Goal: Information Seeking & Learning: Learn about a topic

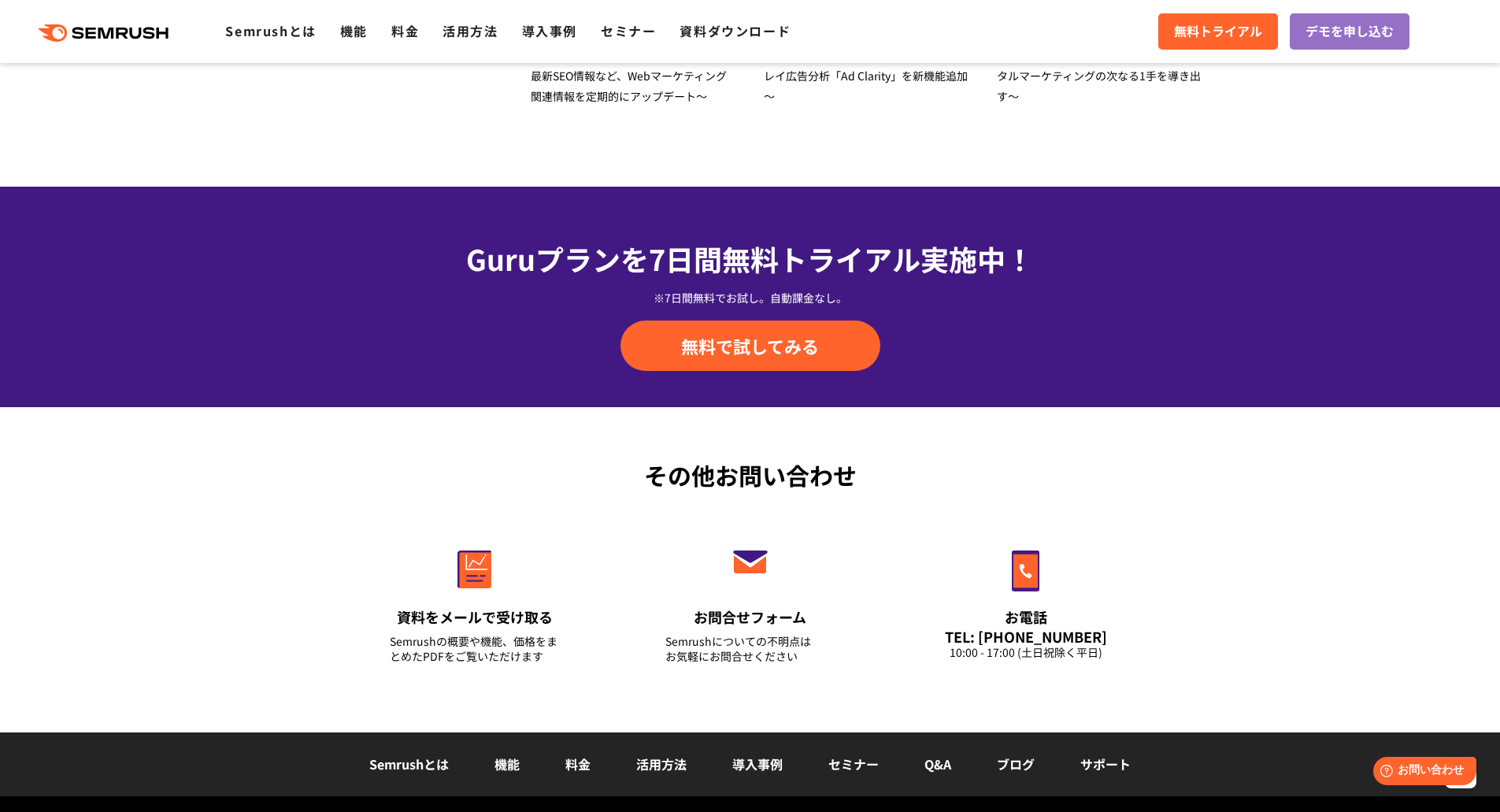
scroll to position [5417, 0]
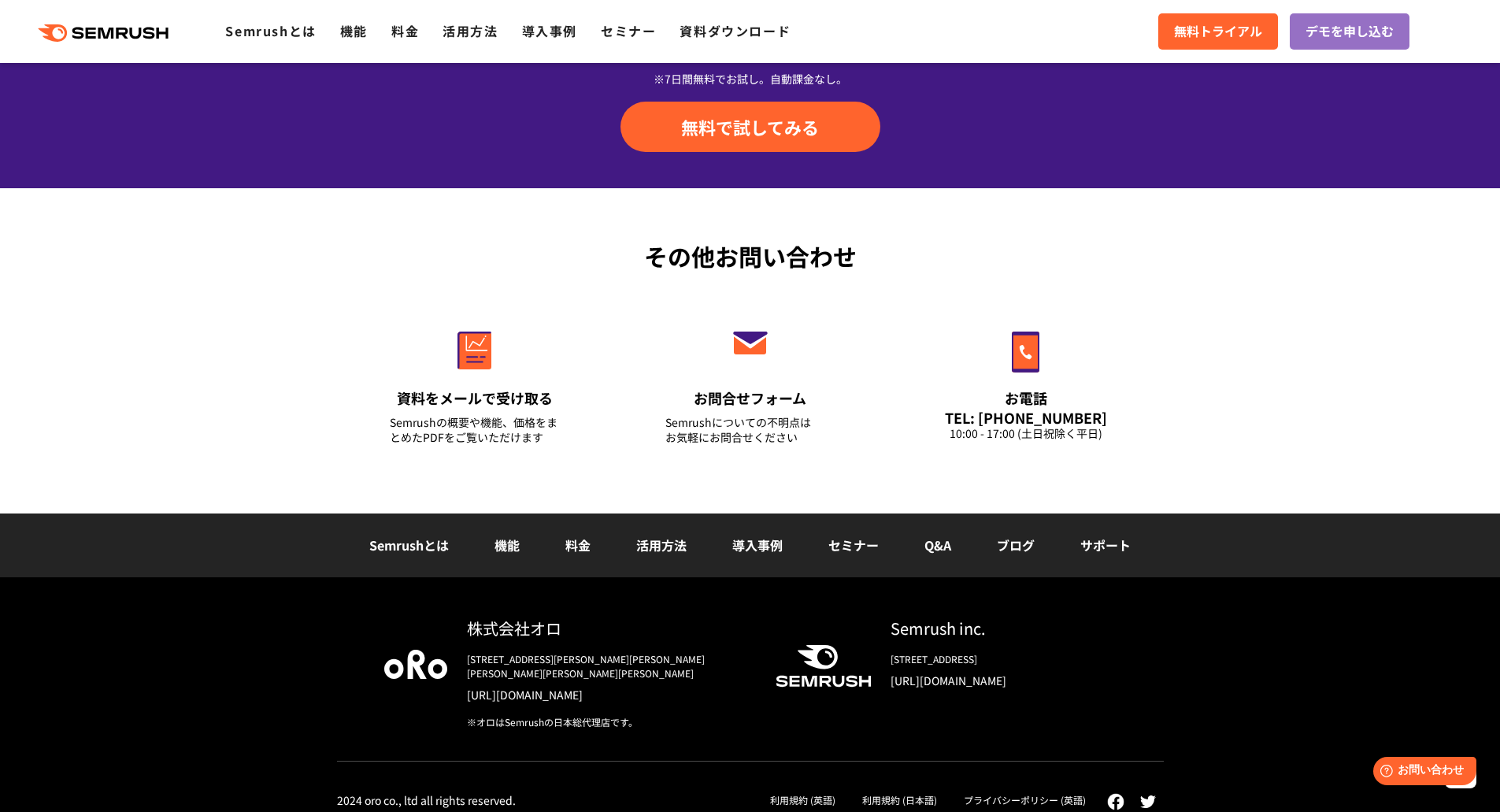
click at [514, 549] on link "機能" at bounding box center [507, 546] width 25 height 19
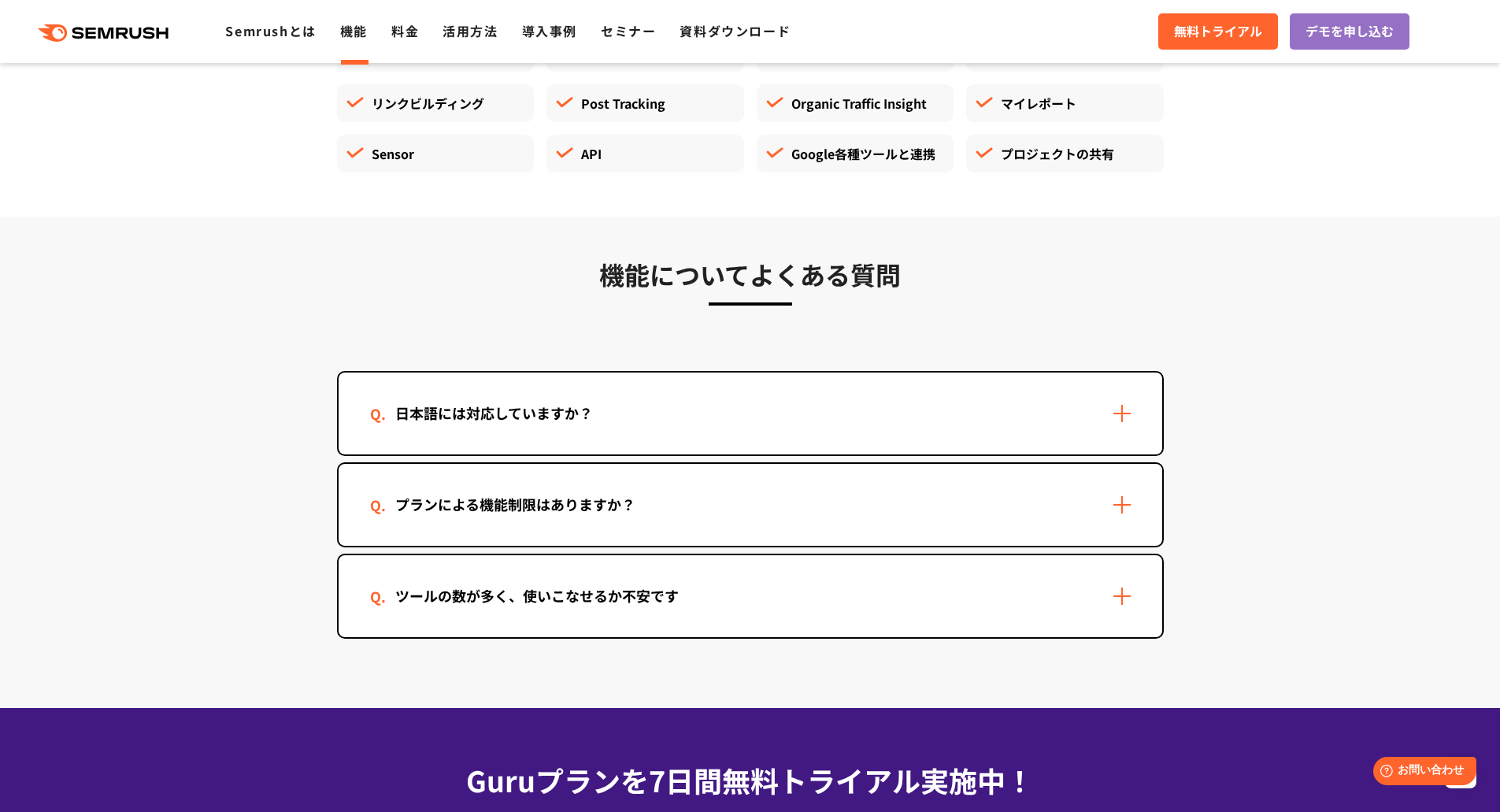
scroll to position [4726, 0]
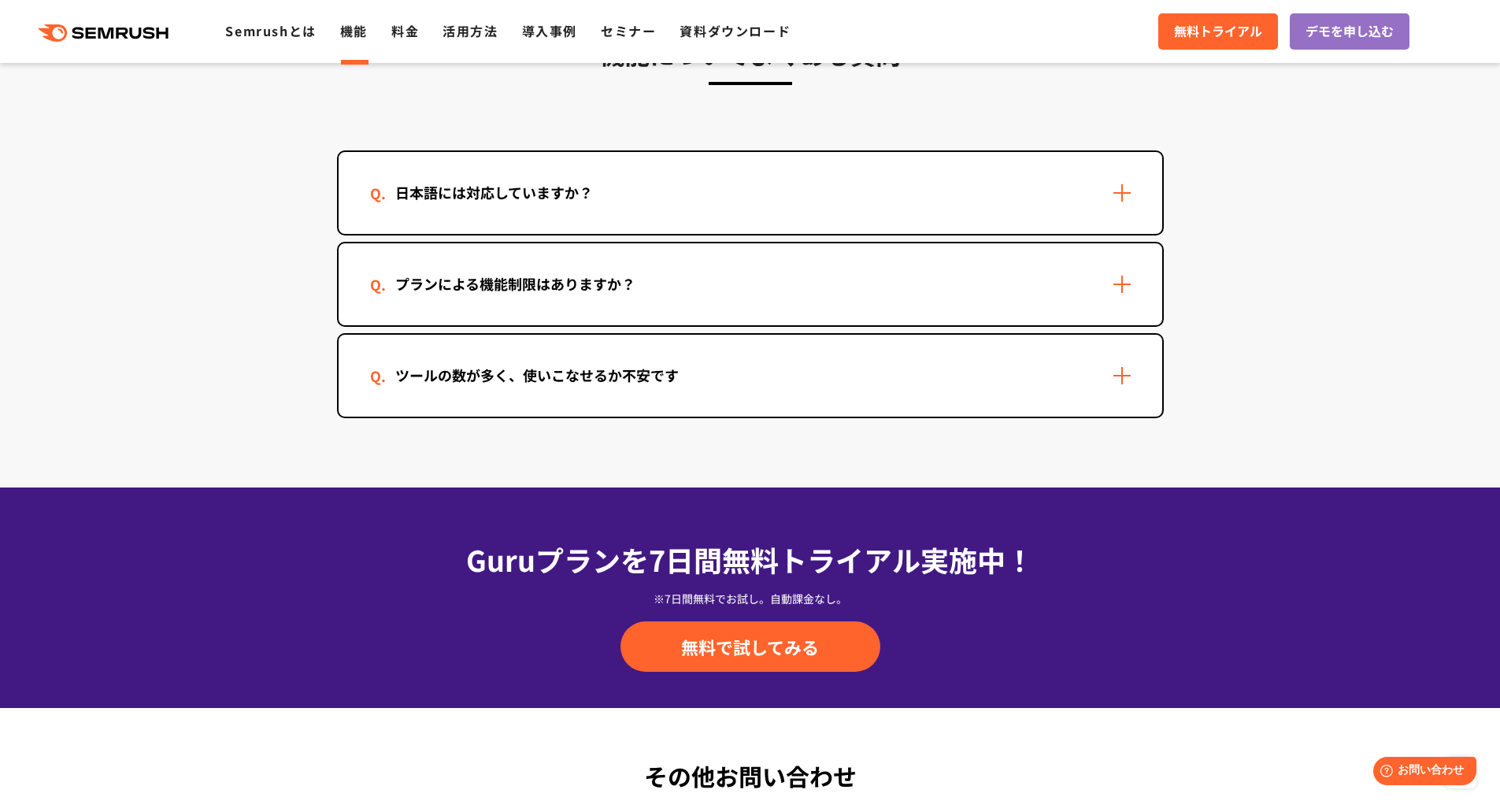
click at [1057, 347] on div "ツールの数が多く、使いこなせるか不安です" at bounding box center [750, 375] width 824 height 82
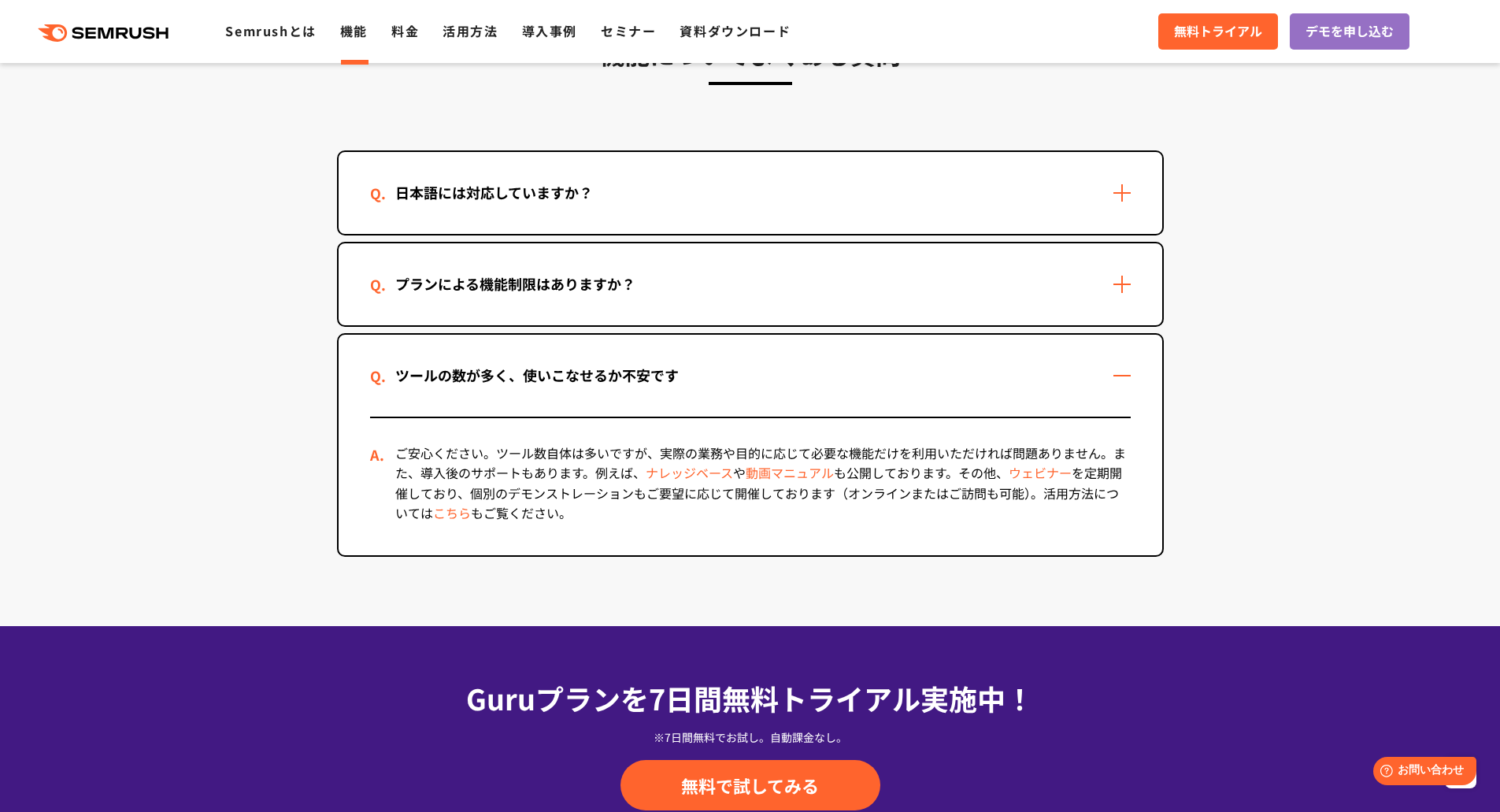
click at [1049, 375] on div "ツールの数が多く、使いこなせるか不安です" at bounding box center [750, 375] width 824 height 82
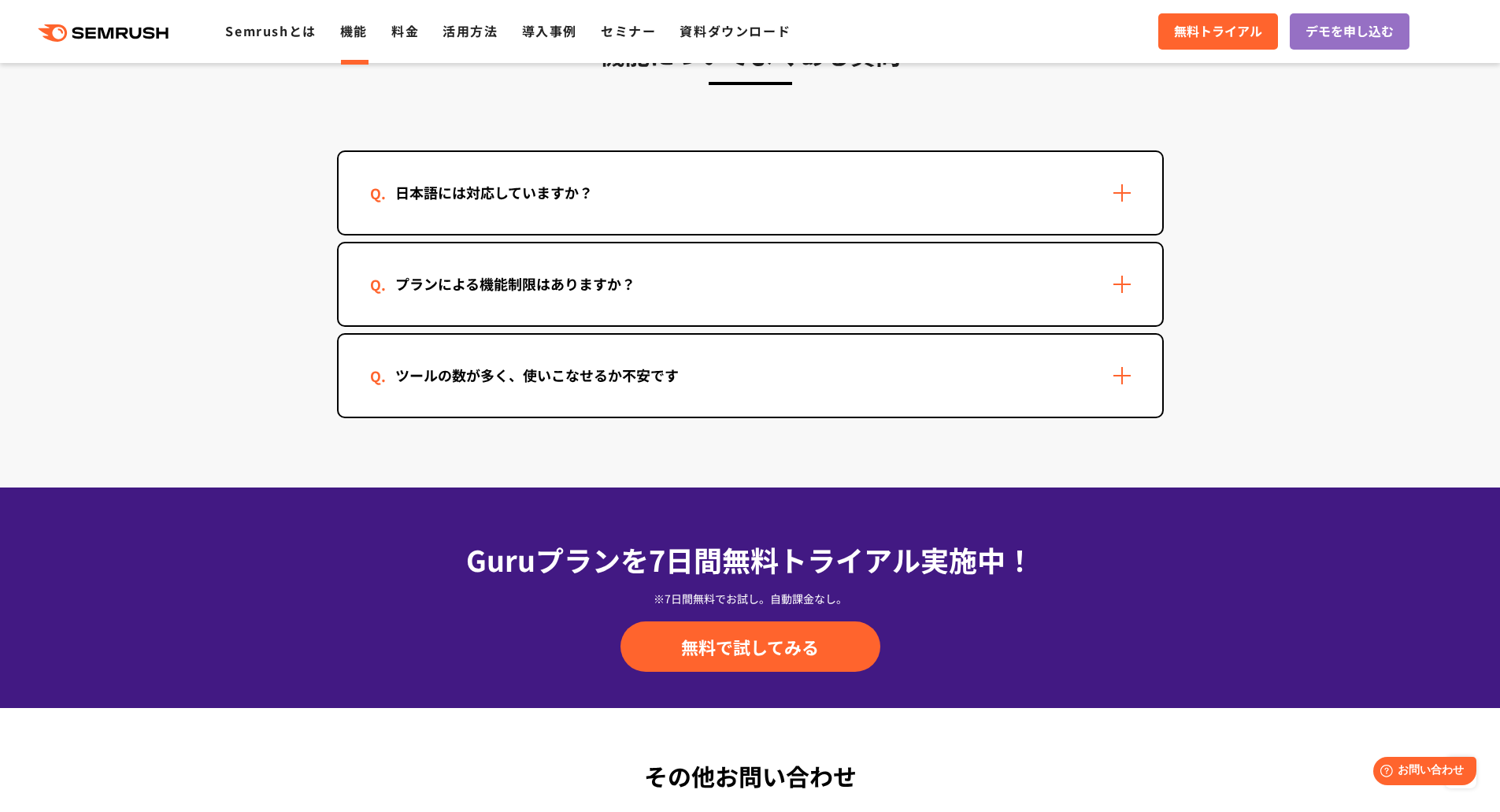
click at [1043, 276] on div "プランによる機能制限はありますか？" at bounding box center [750, 284] width 824 height 82
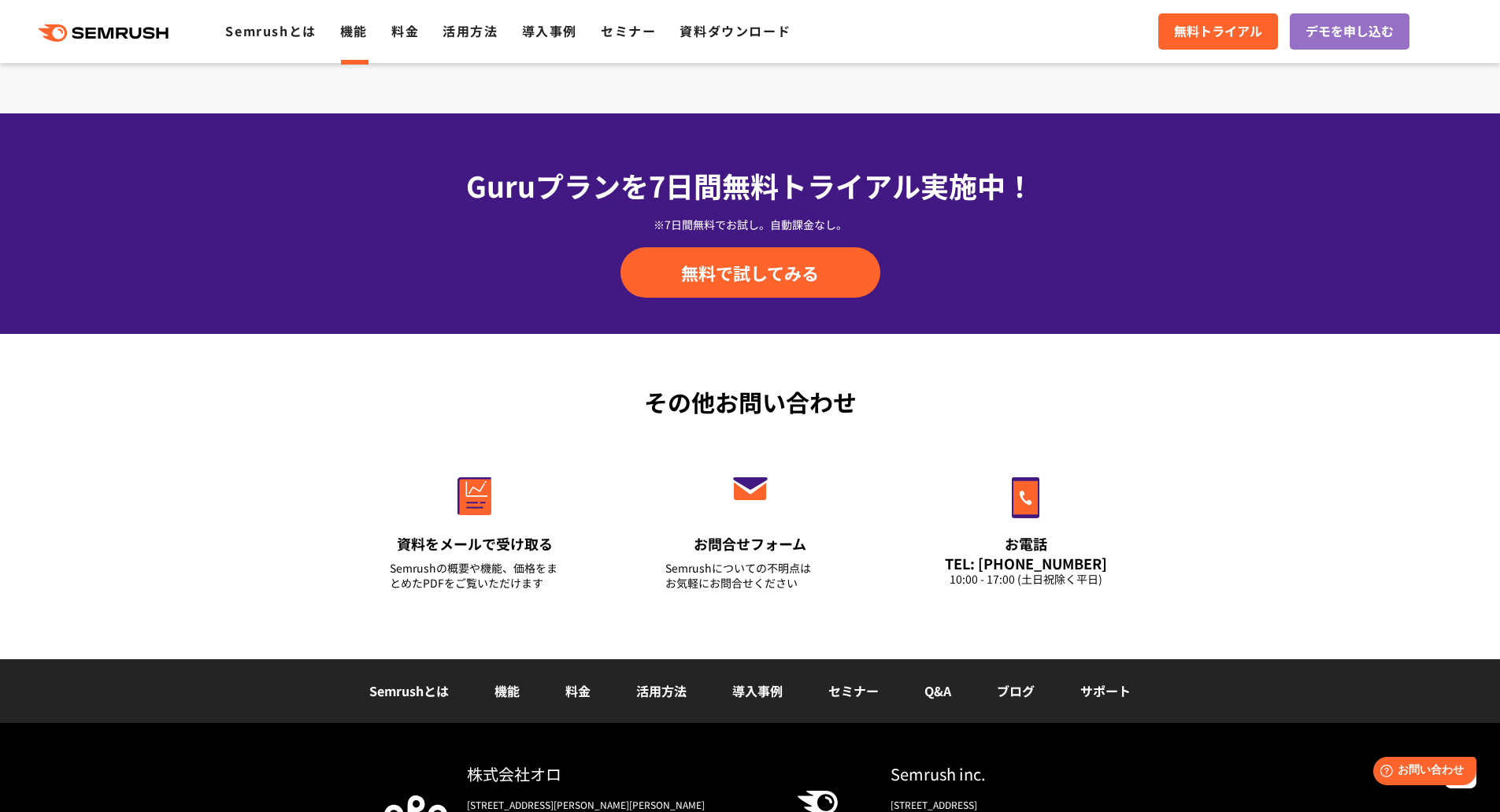
scroll to position [4883, 0]
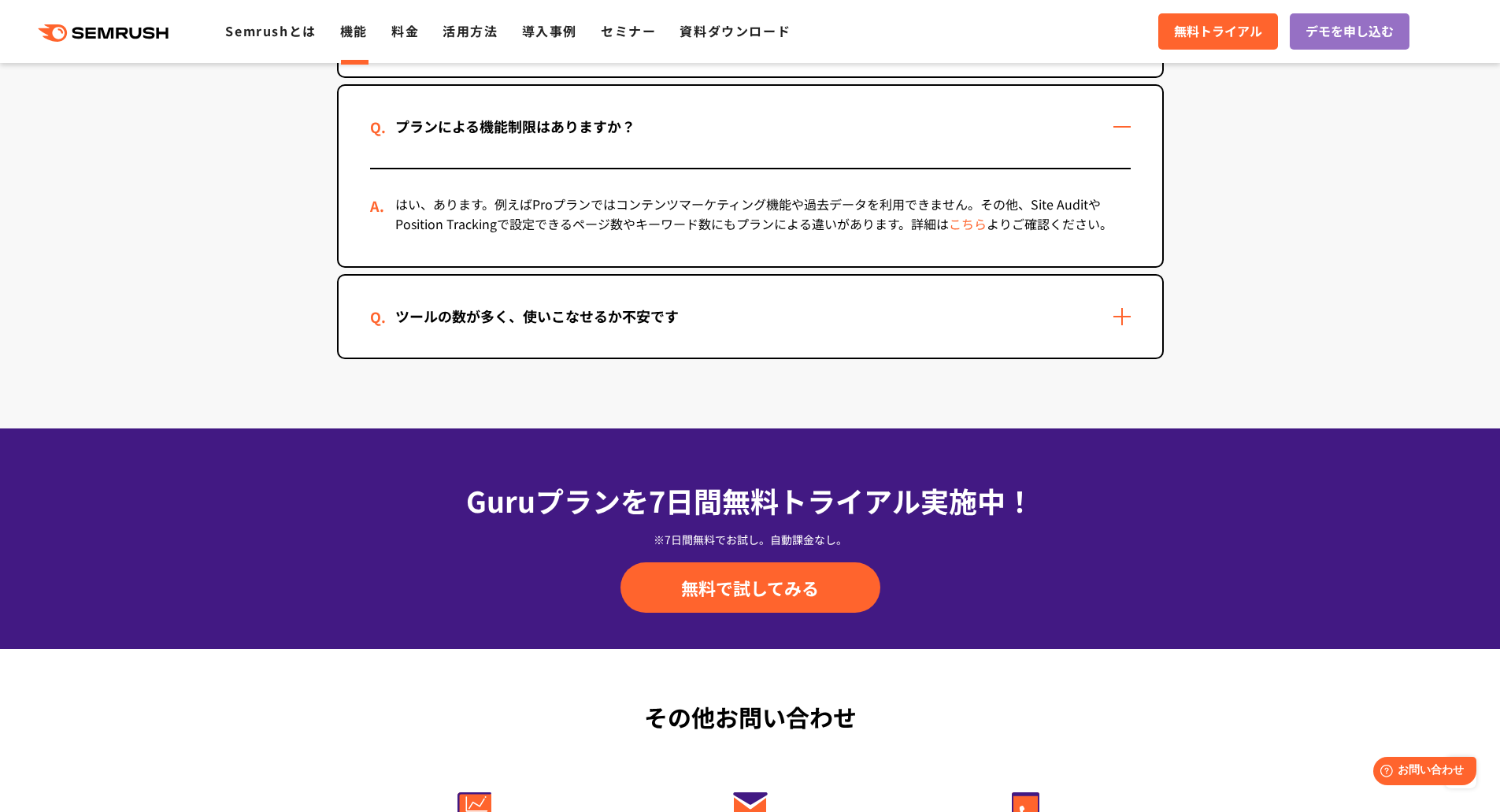
click at [961, 216] on link "こちら" at bounding box center [967, 224] width 38 height 19
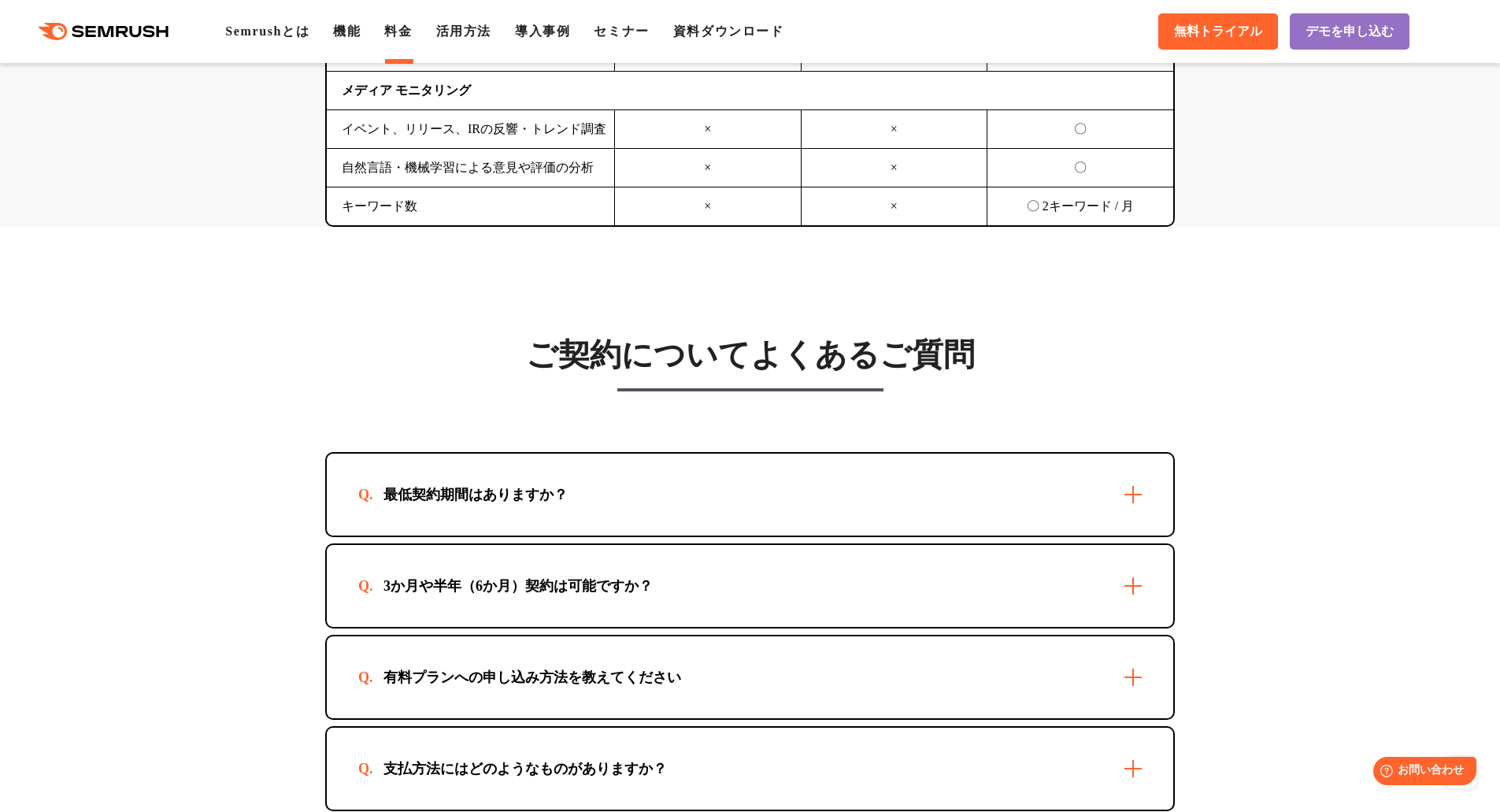
scroll to position [4489, 0]
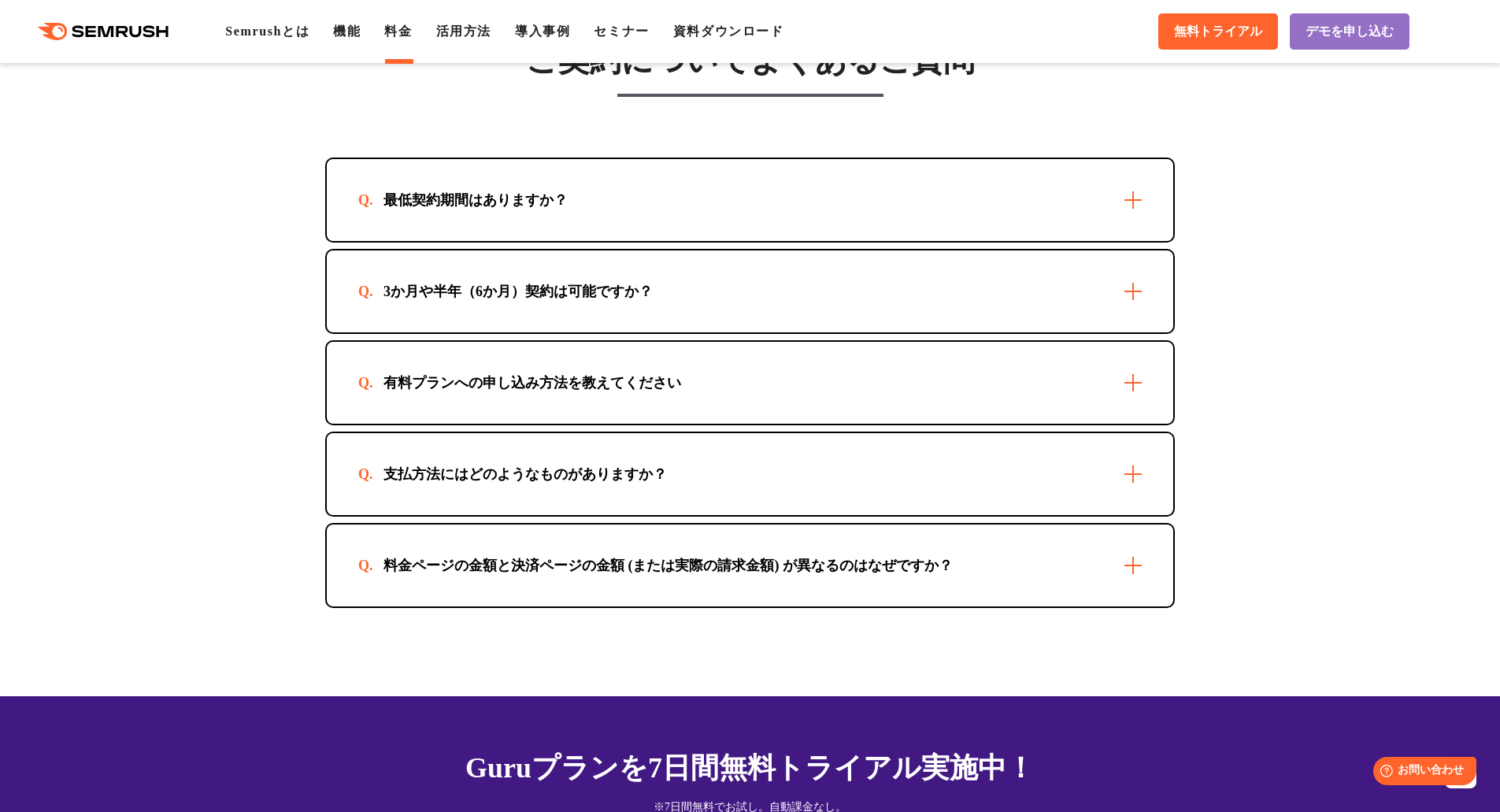
click at [813, 171] on div "最低契約期間はありますか？" at bounding box center [750, 199] width 847 height 82
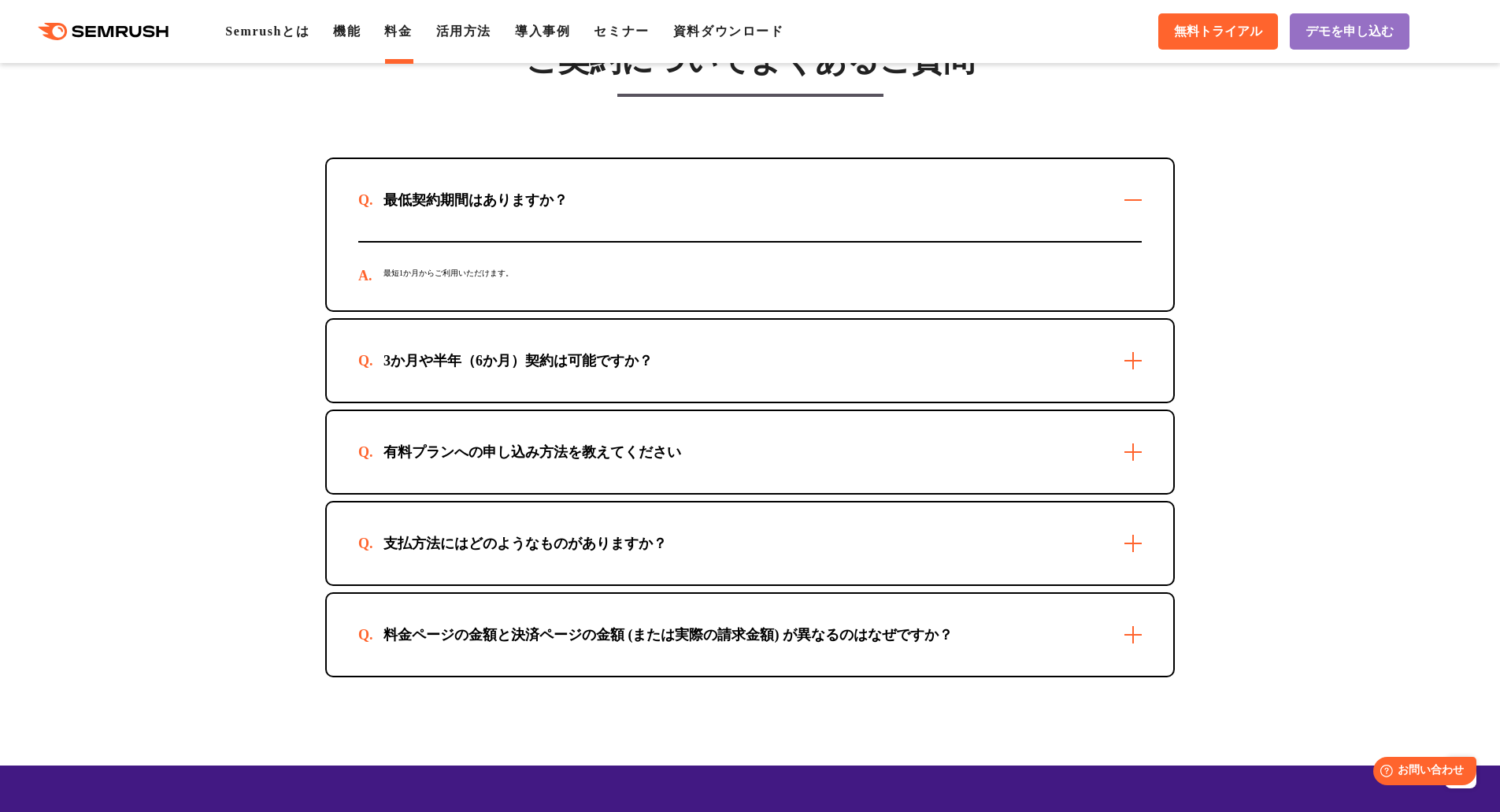
click at [805, 365] on div "3か月や半年（6か月）契約は可能ですか？" at bounding box center [750, 360] width 847 height 82
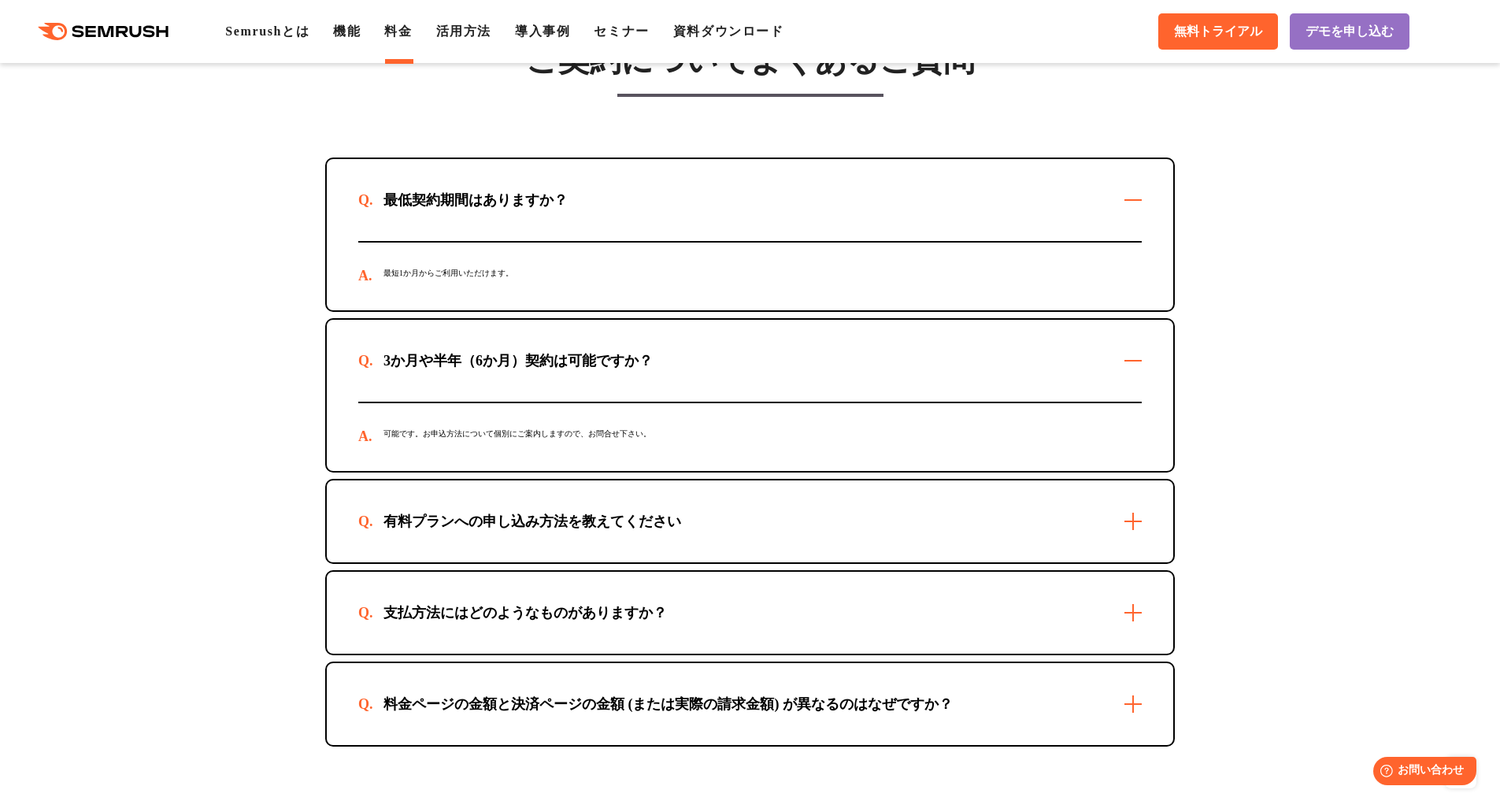
click at [805, 365] on div "3か月や半年（6か月）契約は可能ですか？" at bounding box center [750, 360] width 847 height 82
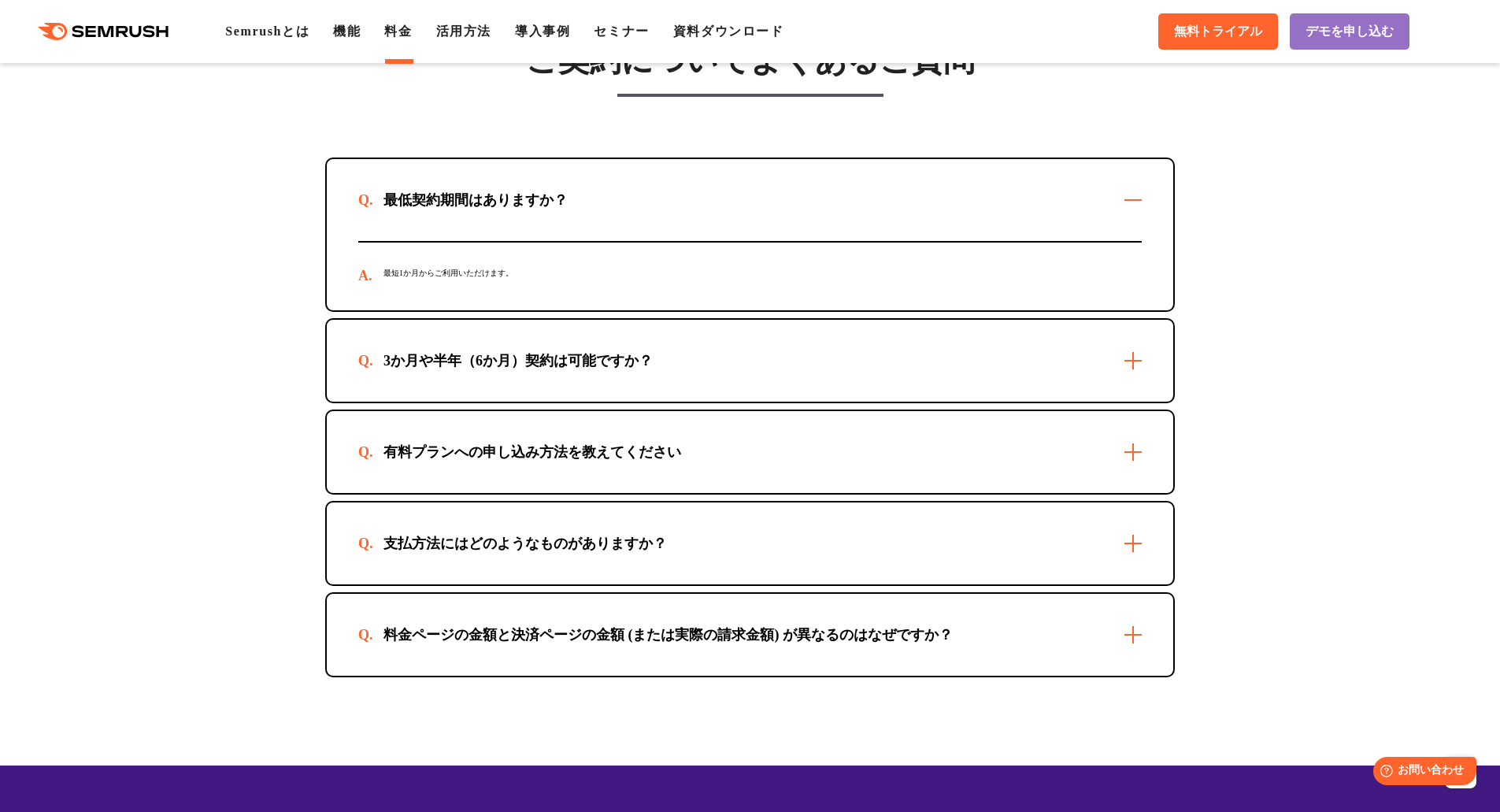
click at [826, 644] on div "料金ページの金額と決済ページの金額 (または実際の請求金額) が異なるのはなぜですか？" at bounding box center [668, 635] width 620 height 19
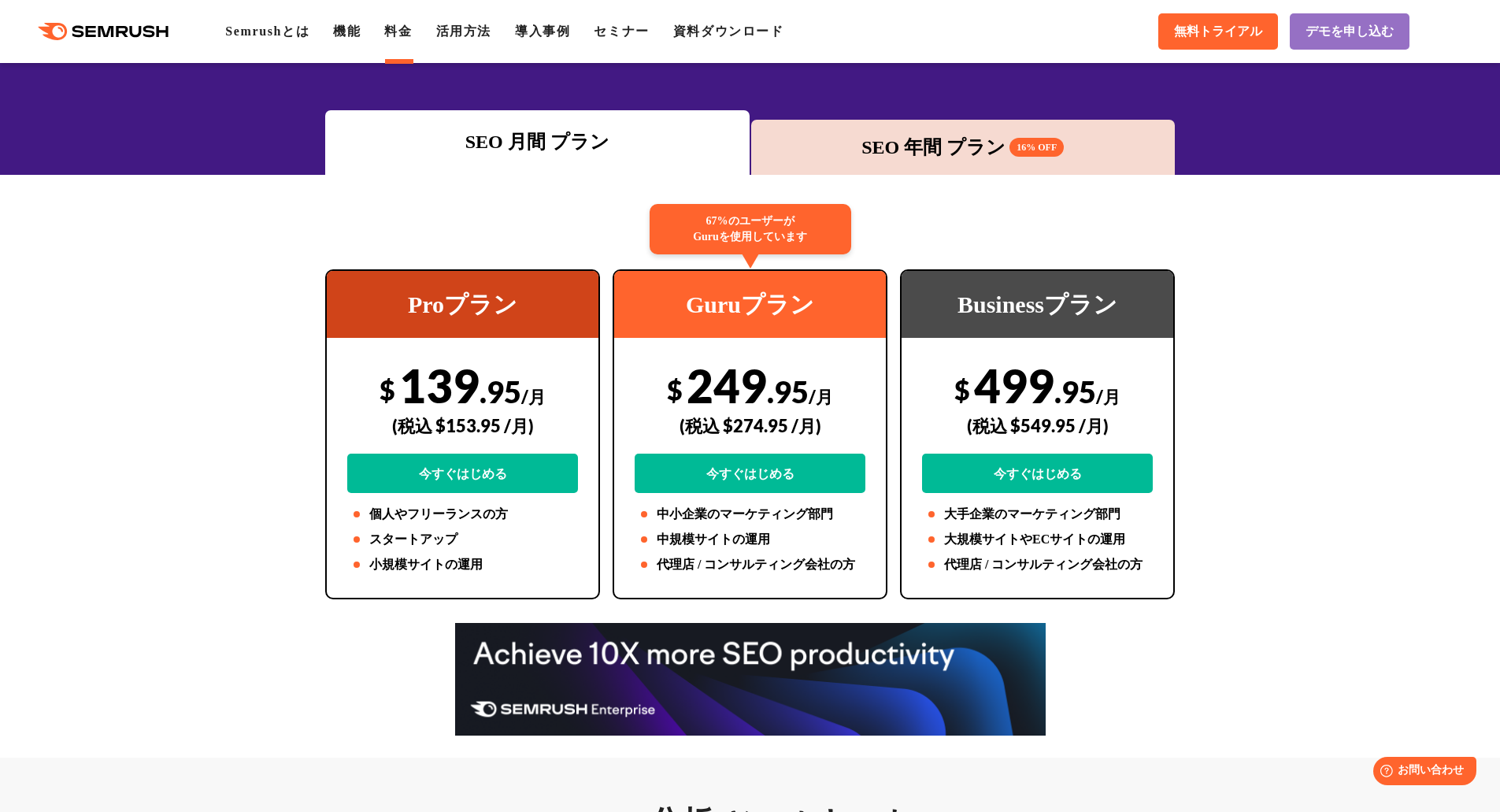
scroll to position [0, 0]
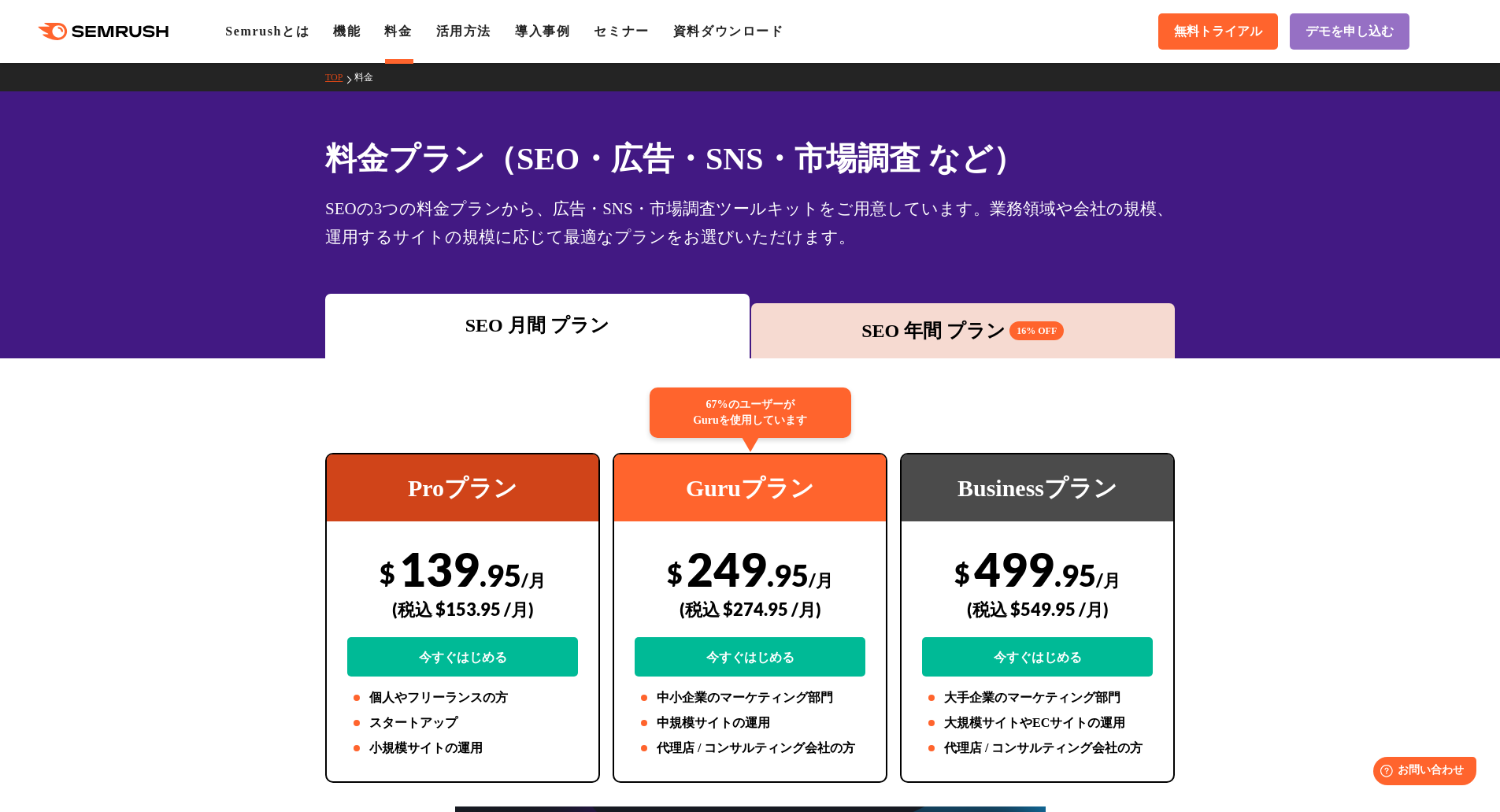
click at [904, 329] on div "SEO 年間 プラン 16% OFF" at bounding box center [963, 330] width 409 height 28
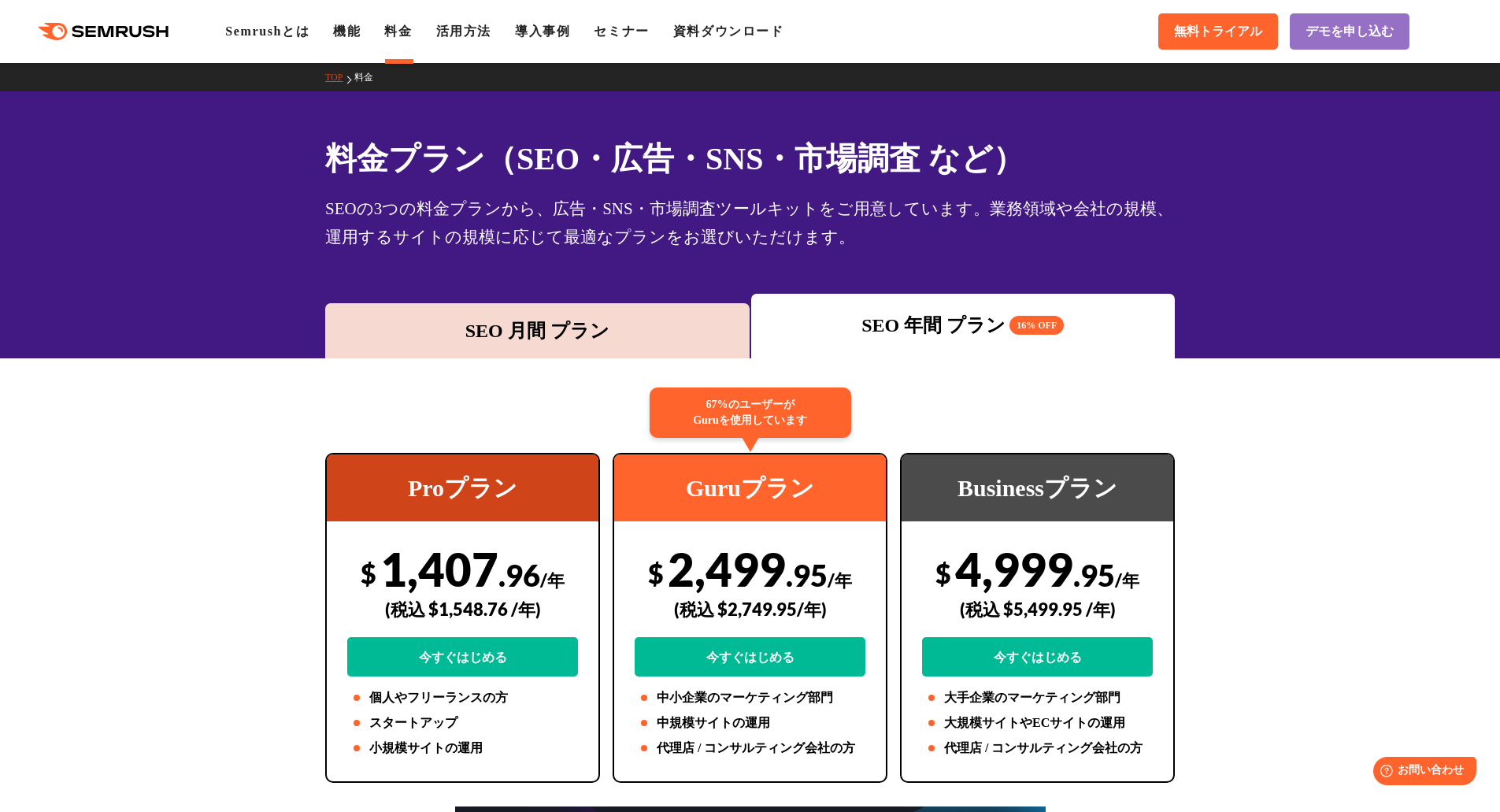
click at [566, 343] on div "SEO 月間 プラン" at bounding box center [537, 330] width 409 height 28
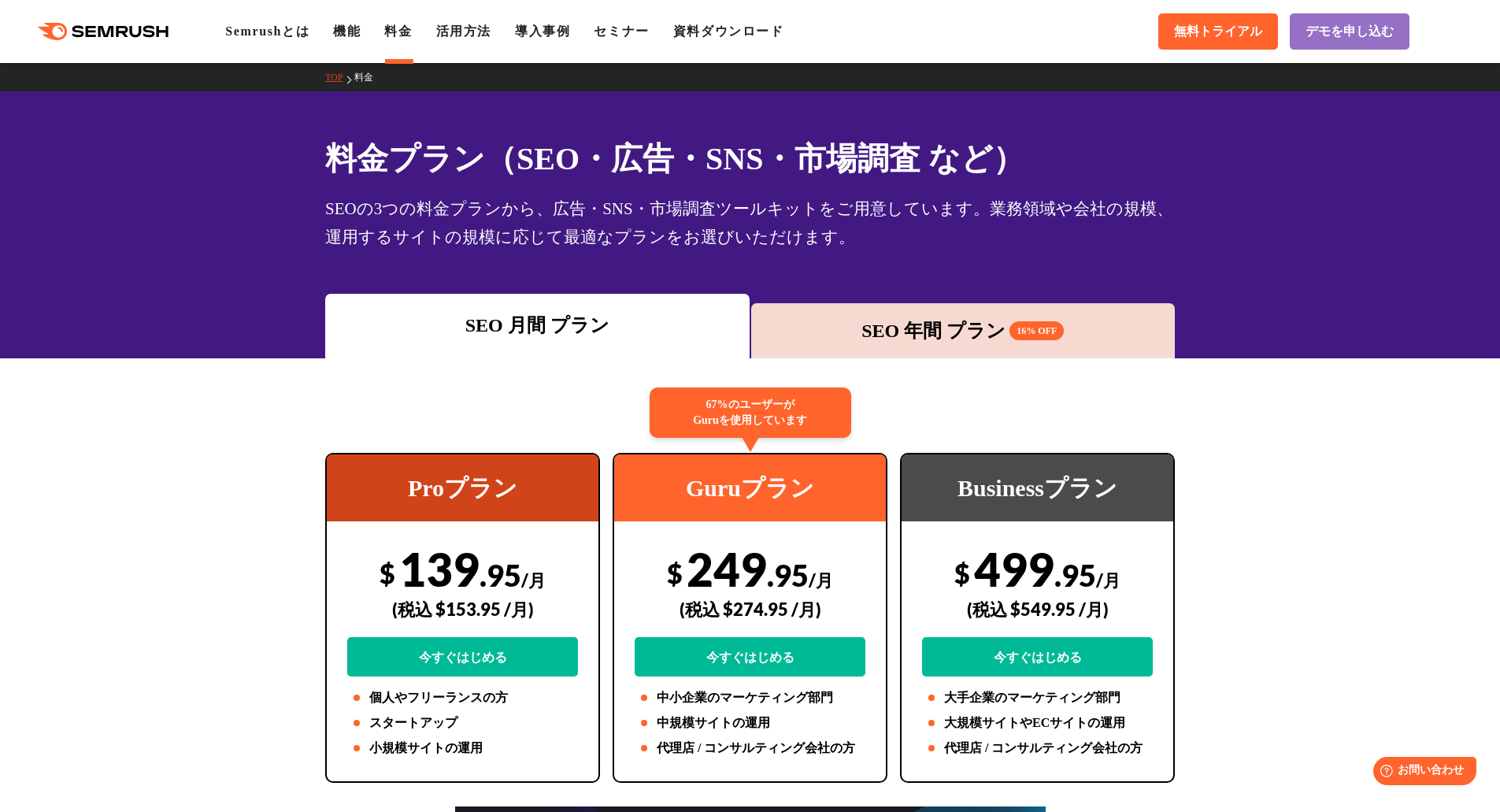
click at [977, 351] on div "SEO 年間 プラン 16% OFF" at bounding box center [963, 330] width 424 height 55
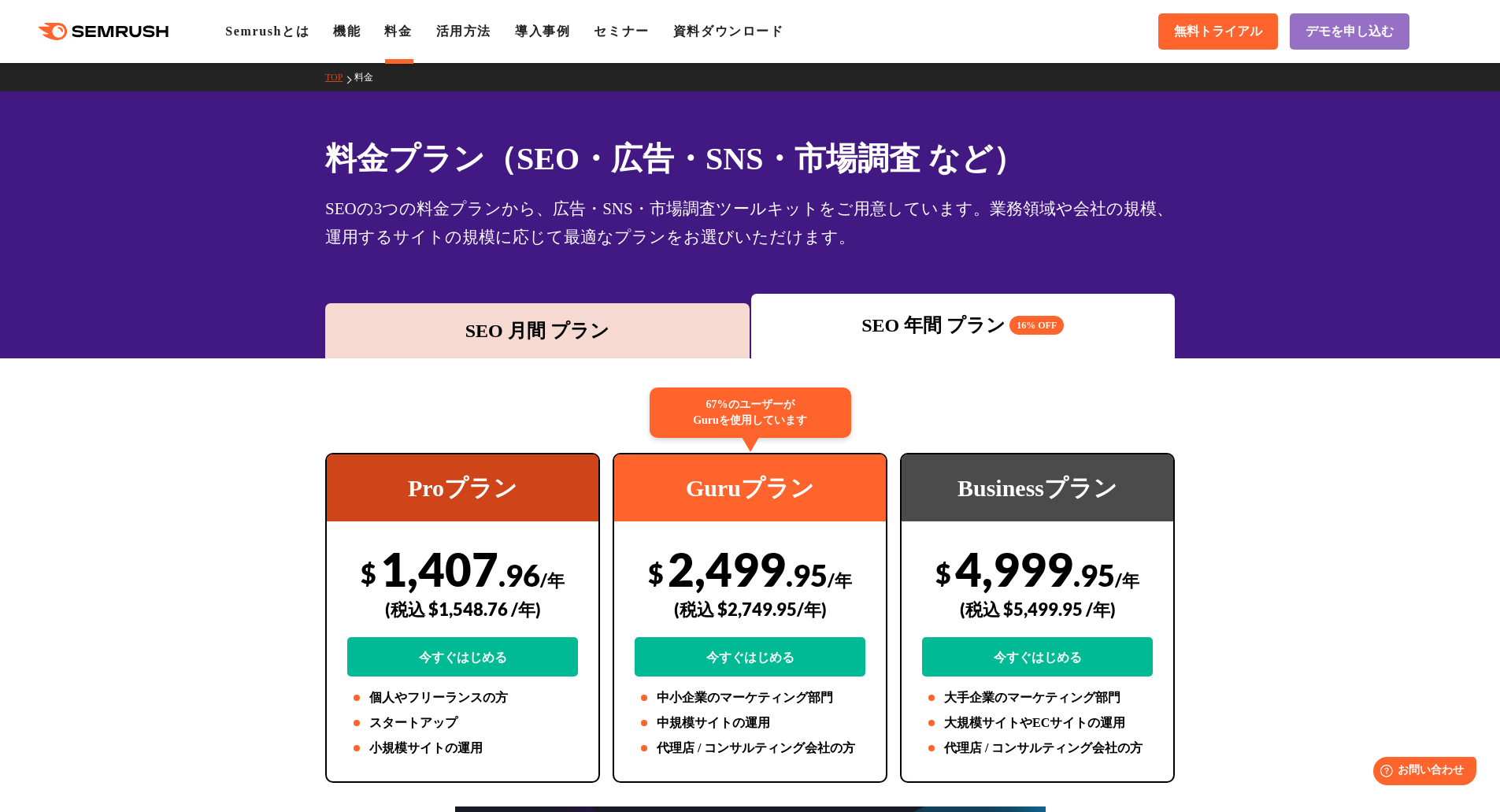
click at [476, 337] on div "SEO 月間 プラン" at bounding box center [537, 330] width 409 height 28
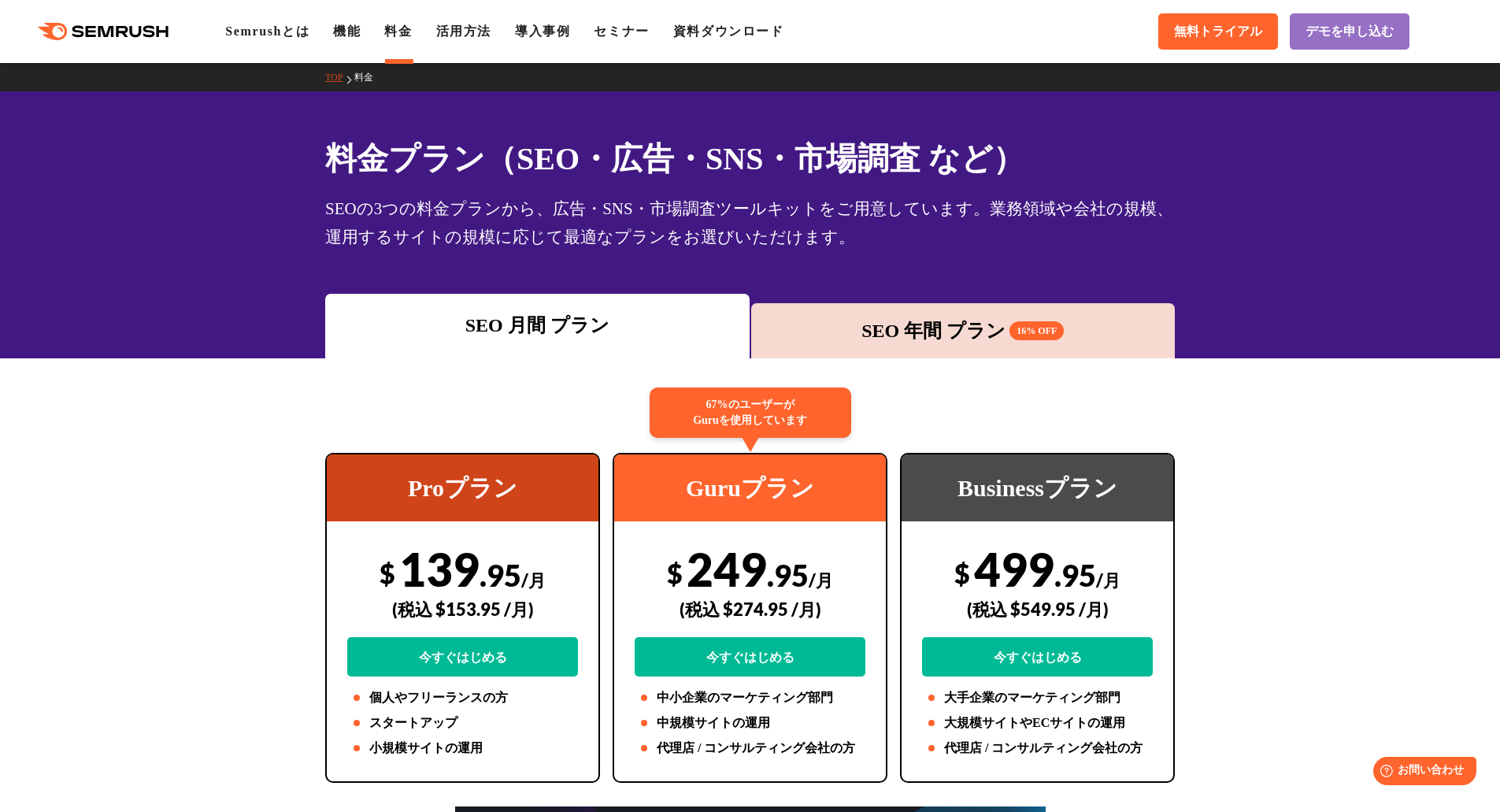
click at [828, 336] on div "SEO 年間 プラン 16% OFF" at bounding box center [963, 330] width 409 height 28
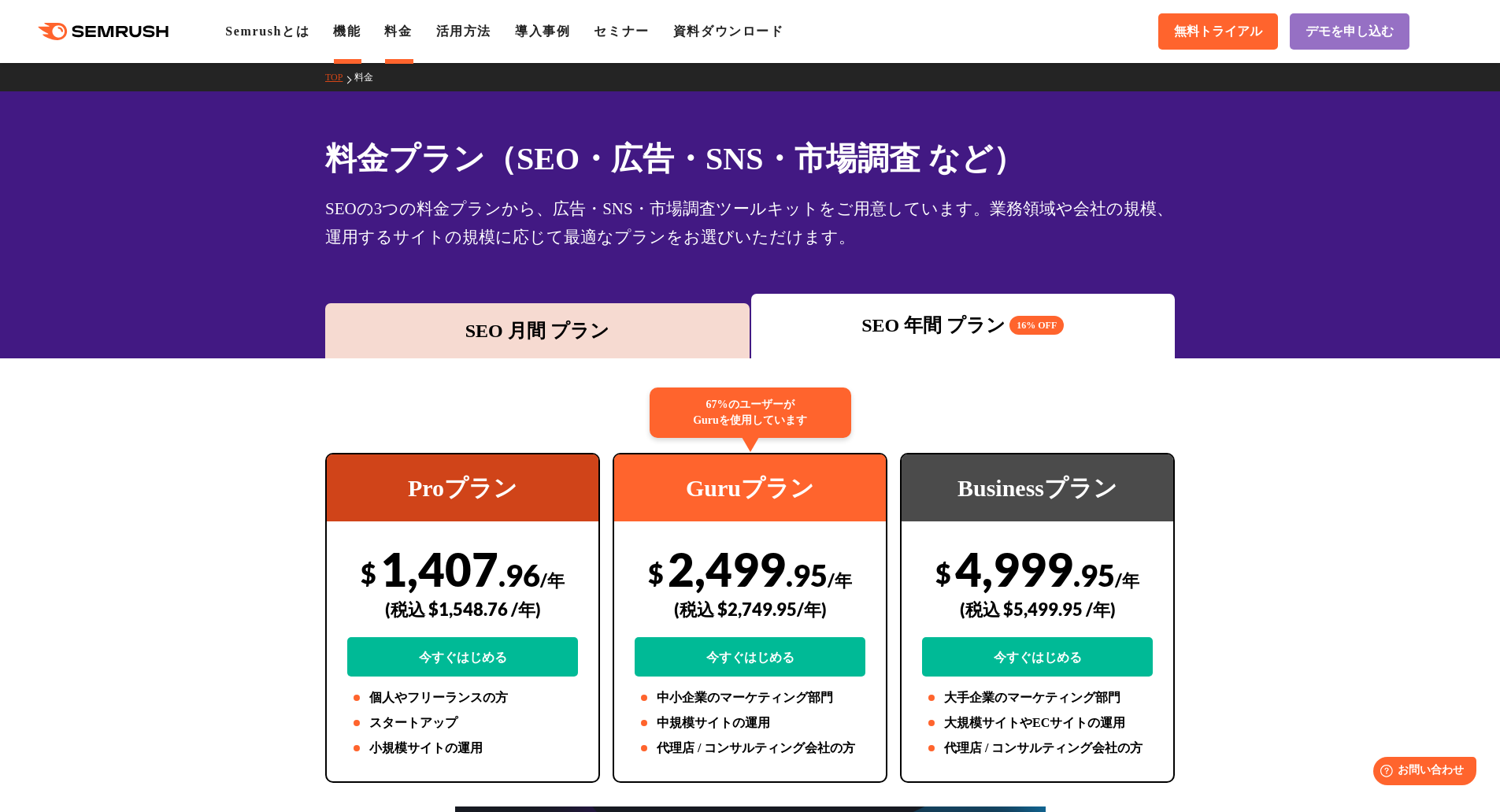
click at [352, 31] on link "機能" at bounding box center [346, 31] width 28 height 13
